Goal: Find specific page/section: Find specific page/section

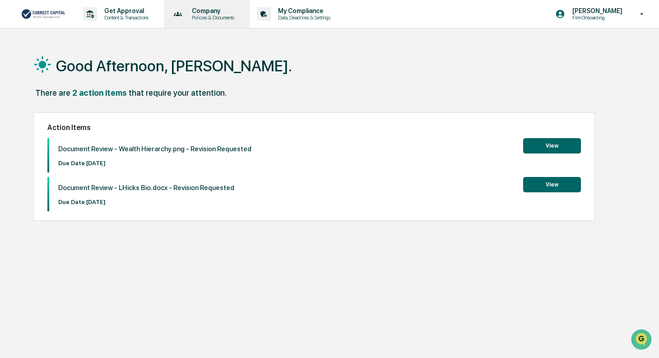
click at [204, 17] on p "Policies & Documents" at bounding box center [212, 17] width 54 height 6
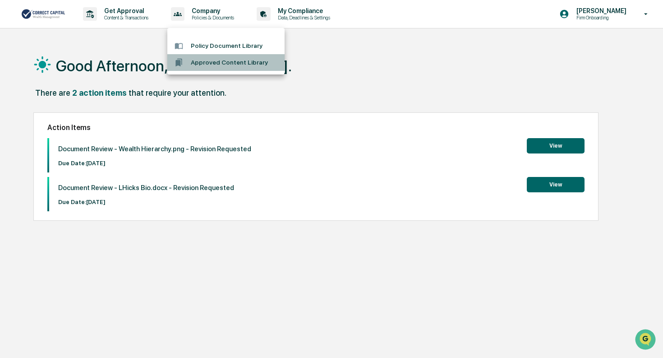
click at [217, 56] on li "Approved Content Library" at bounding box center [225, 62] width 117 height 17
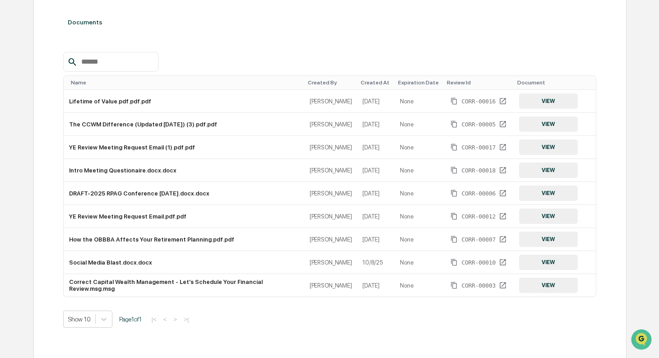
scroll to position [107, 0]
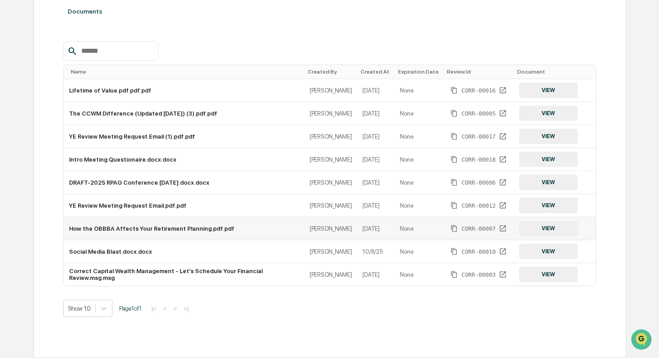
click at [544, 226] on button "VIEW" at bounding box center [548, 228] width 59 height 15
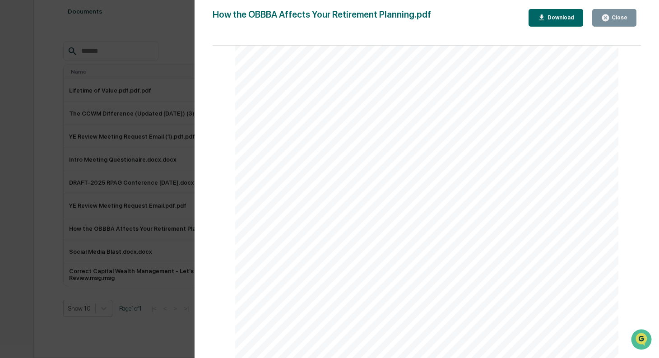
scroll to position [1263, 0]
drag, startPoint x: 619, startPoint y: 18, endPoint x: 613, endPoint y: 29, distance: 12.5
click at [619, 19] on div "Close" at bounding box center [619, 17] width 18 height 6
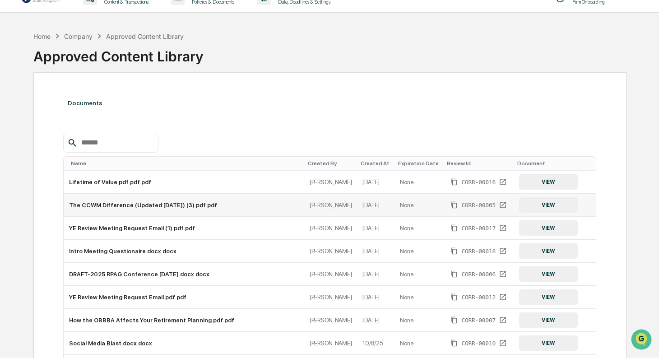
scroll to position [0, 0]
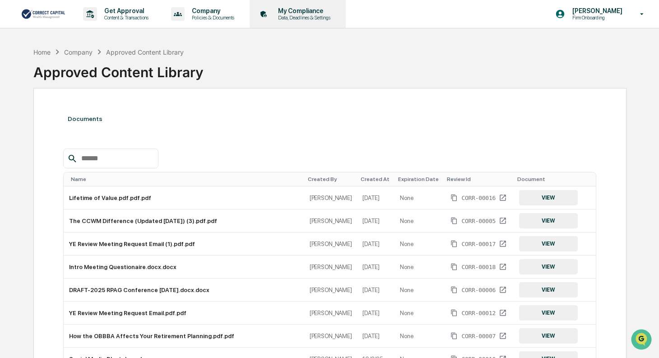
click at [301, 14] on p "My Compliance" at bounding box center [303, 10] width 64 height 7
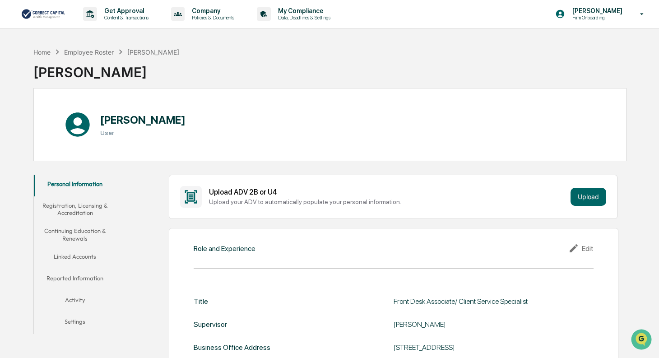
click at [79, 255] on button "Linked Accounts" at bounding box center [75, 258] width 83 height 22
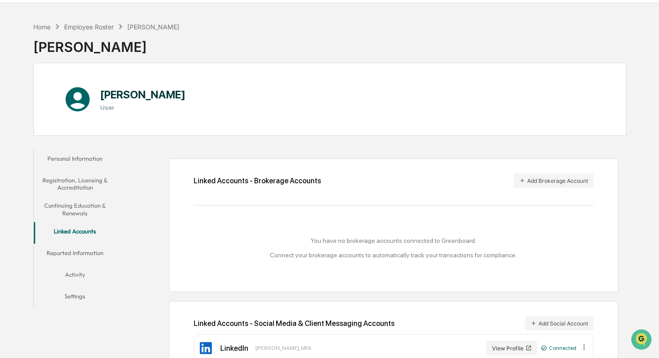
scroll to position [4, 0]
